Goal: Find specific page/section: Find specific page/section

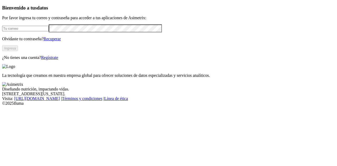
type input "[PERSON_NAME][EMAIL_ADDRESS][DOMAIN_NAME]"
click at [18, 51] on button "Ingresa" at bounding box center [10, 48] width 16 height 6
